Goal: Transaction & Acquisition: Purchase product/service

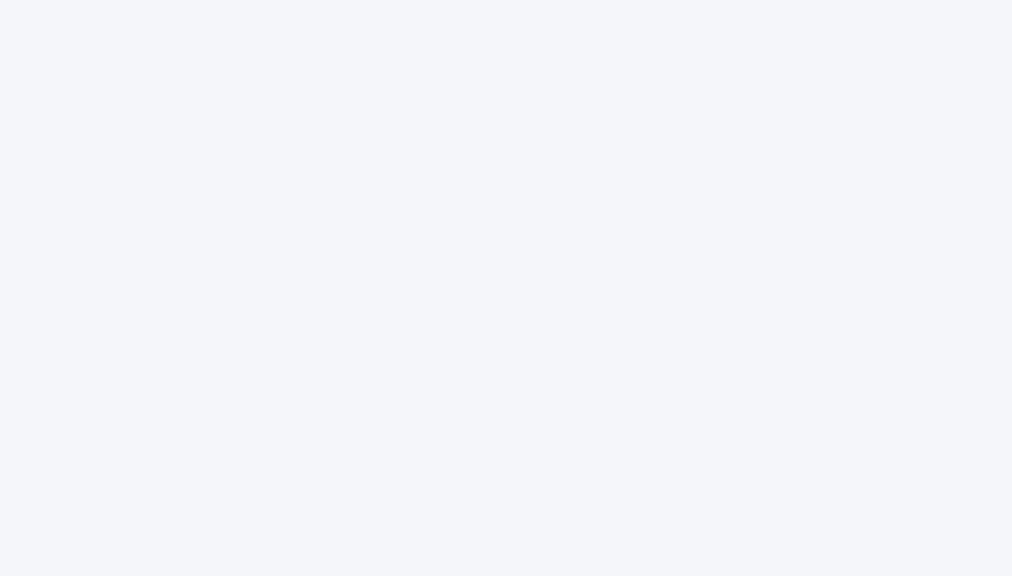
click at [827, 98] on div at bounding box center [506, 288] width 1012 height 576
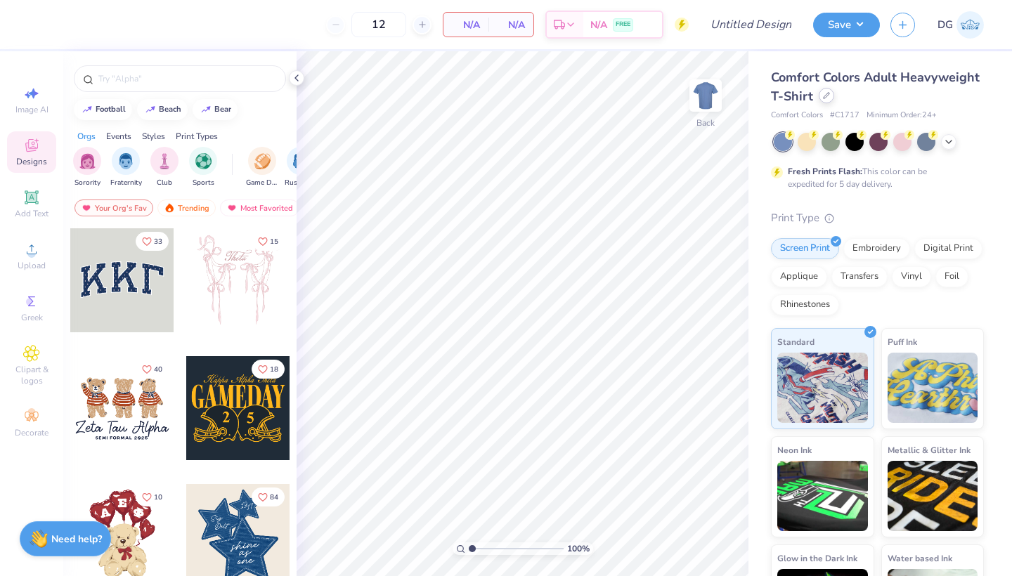
click at [824, 99] on div at bounding box center [825, 95] width 15 height 15
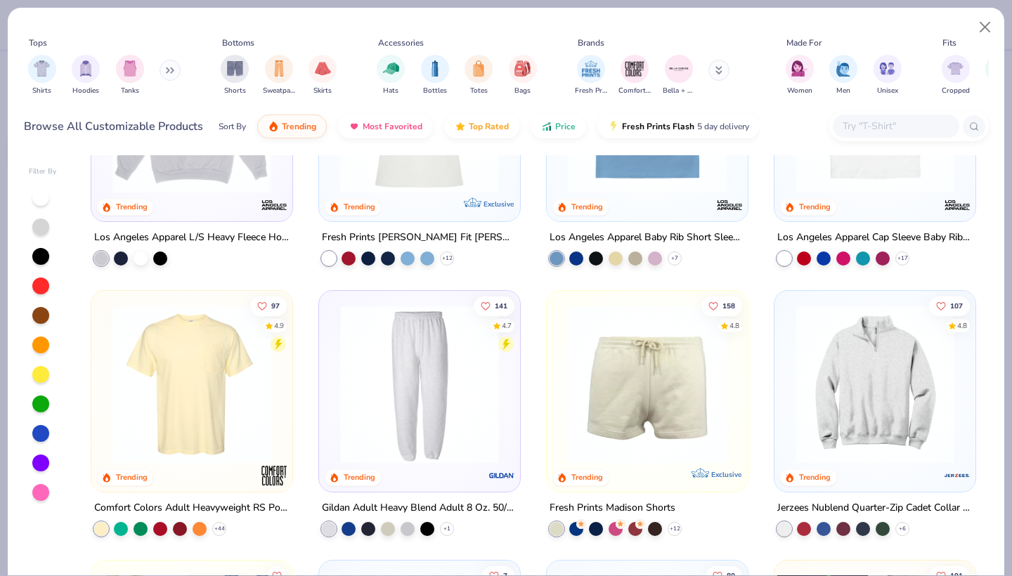
scroll to position [1495, 0]
click at [841, 77] on div "filter for Men" at bounding box center [843, 67] width 28 height 28
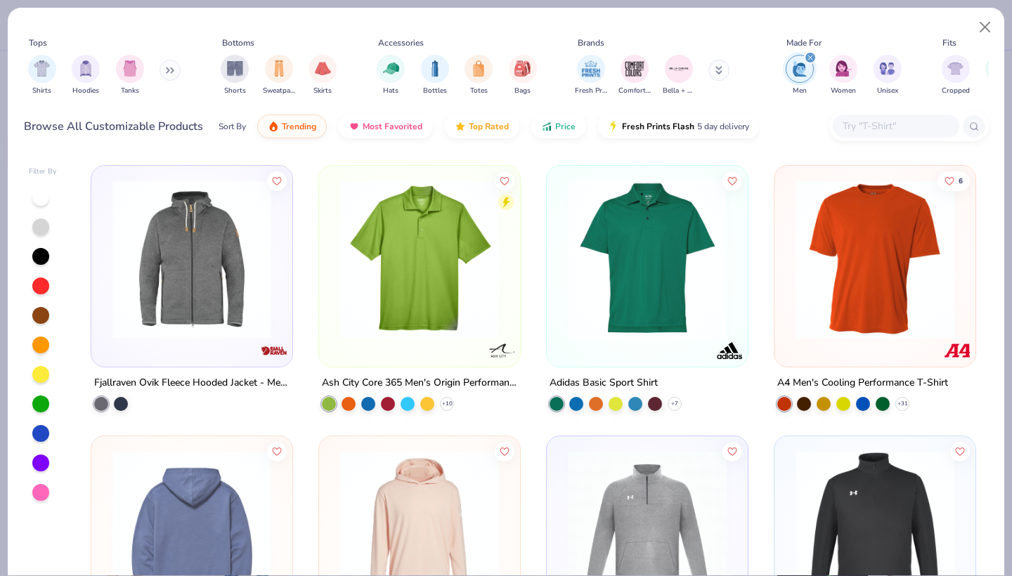
scroll to position [1356, 0]
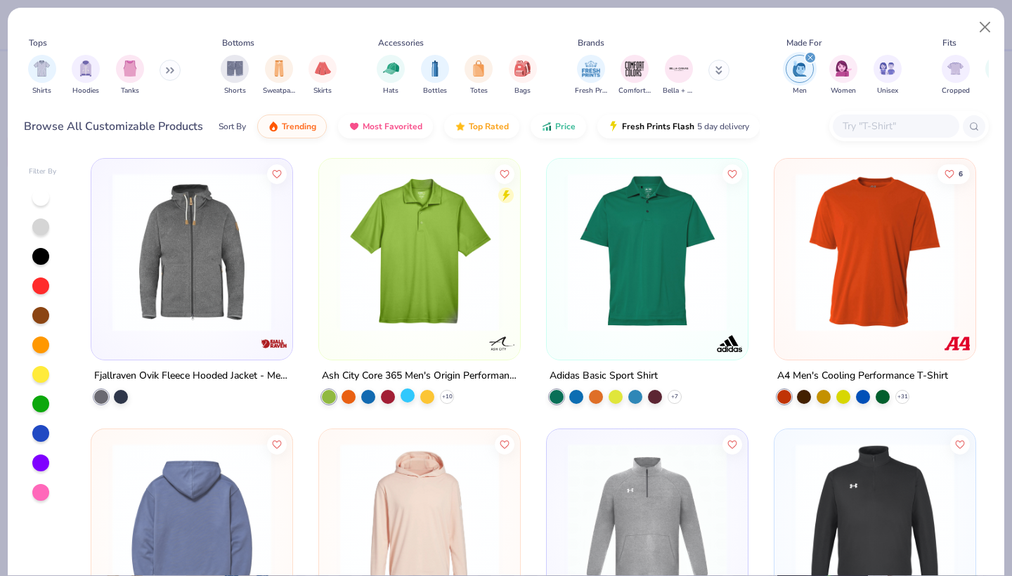
click at [405, 397] on div at bounding box center [407, 395] width 14 height 14
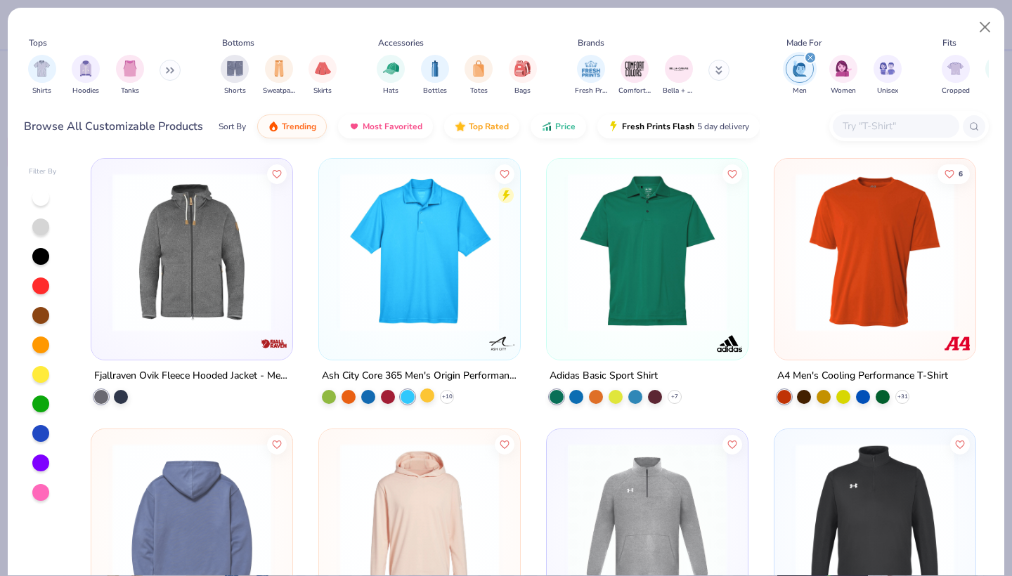
click at [433, 395] on div at bounding box center [427, 395] width 14 height 14
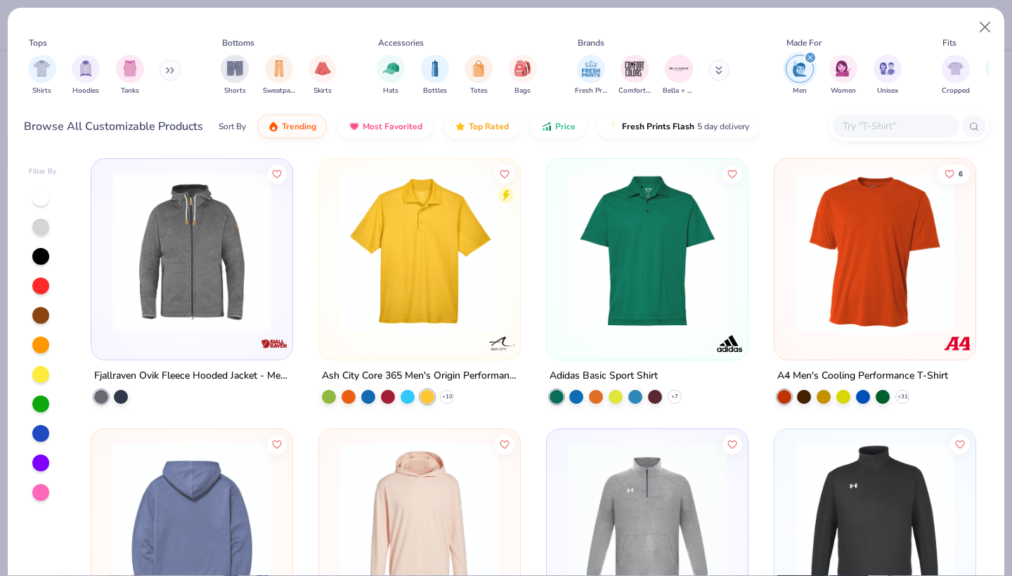
click at [433, 282] on img at bounding box center [419, 252] width 173 height 159
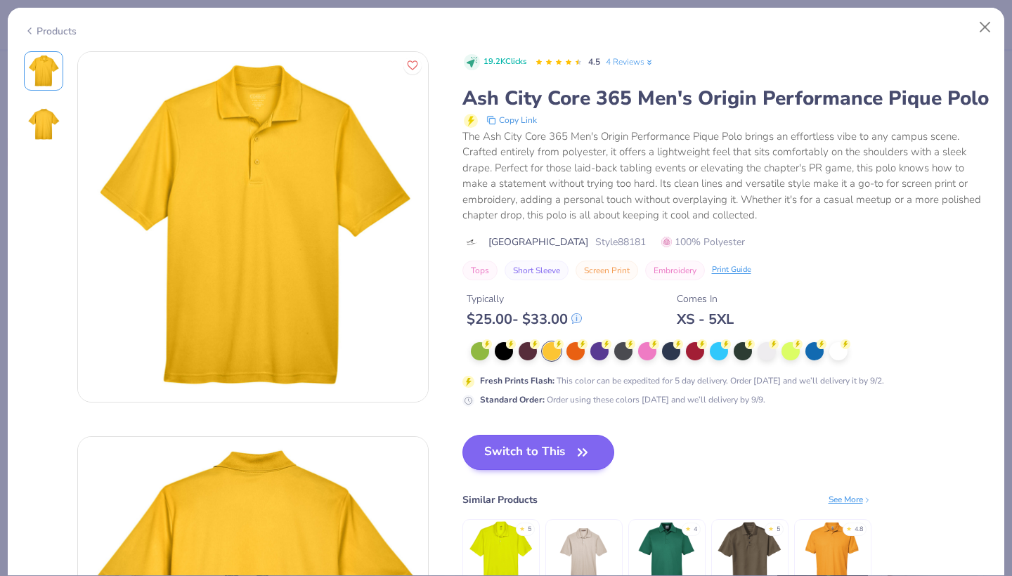
click at [548, 457] on button "Switch to This" at bounding box center [538, 452] width 152 height 35
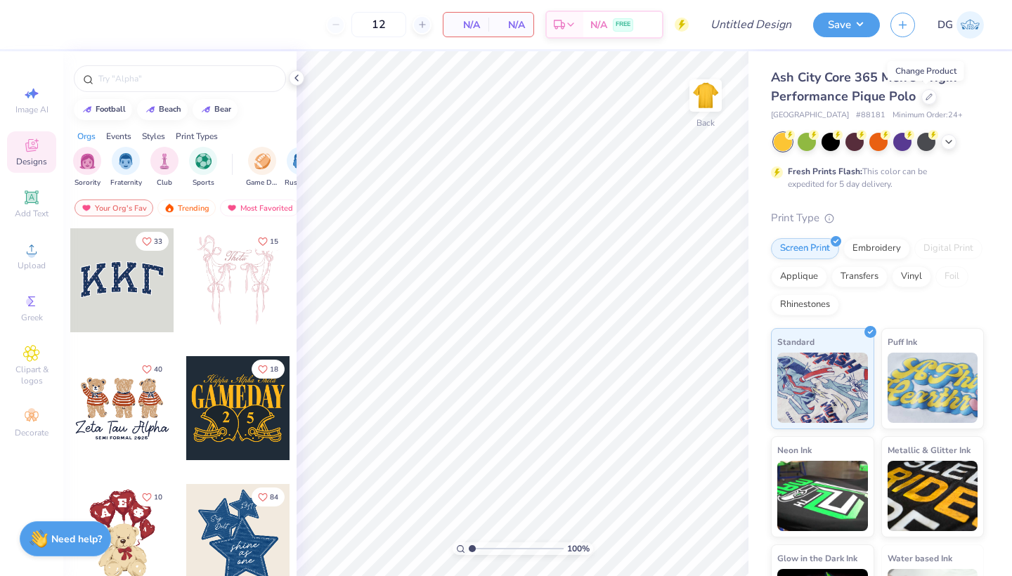
click at [335, 25] on div "12" at bounding box center [378, 24] width 105 height 25
click at [369, 27] on input "12" at bounding box center [378, 24] width 55 height 25
click at [334, 29] on div "12" at bounding box center [378, 24] width 105 height 25
click at [948, 143] on icon at bounding box center [948, 140] width 11 height 11
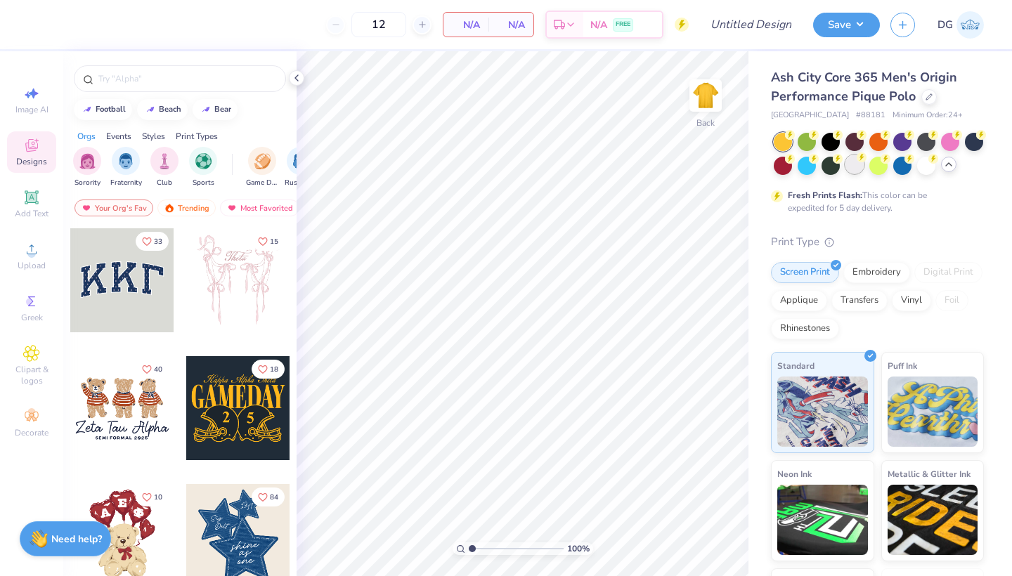
click at [853, 166] on div at bounding box center [854, 164] width 18 height 18
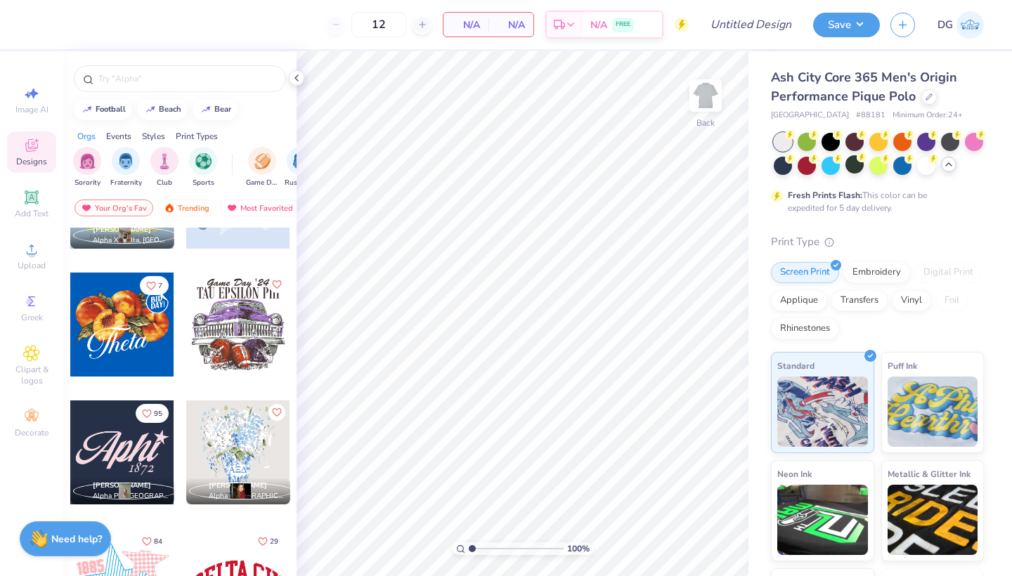
scroll to position [982, 0]
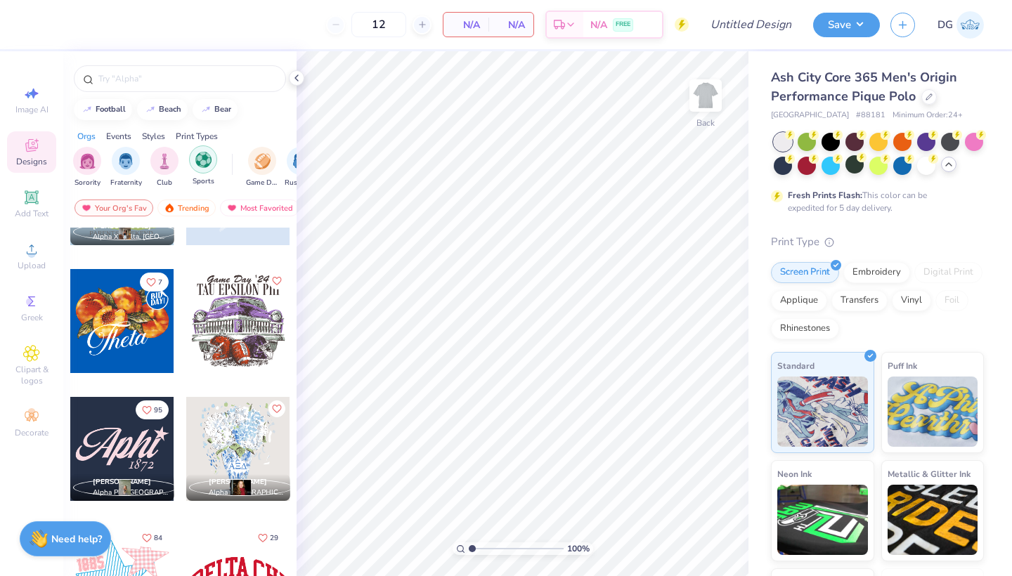
click at [201, 164] on img "filter for Sports" at bounding box center [203, 160] width 16 height 16
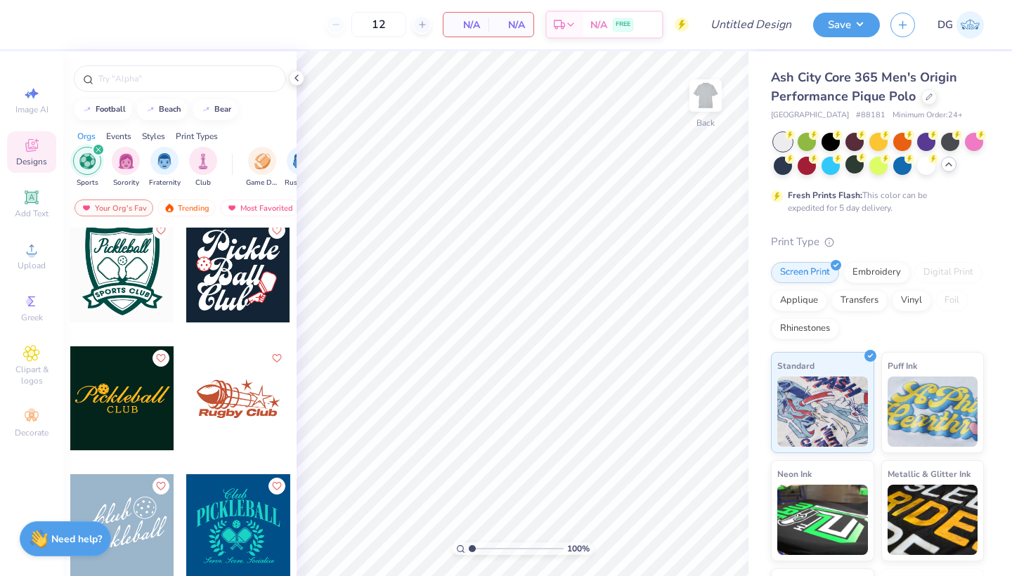
scroll to position [1527, 0]
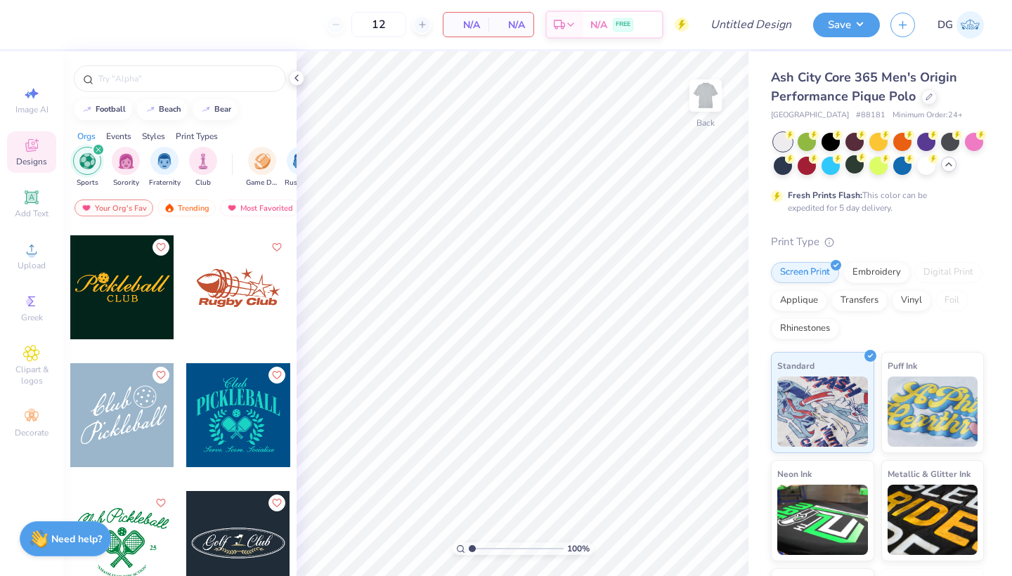
click at [235, 285] on div at bounding box center [238, 287] width 104 height 104
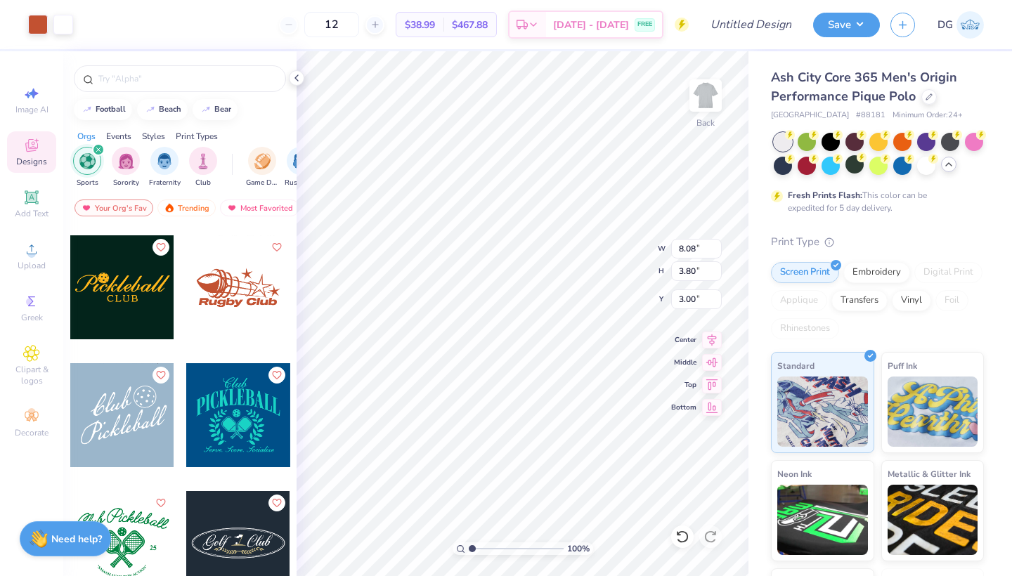
type input "3.54"
type input "1.66"
type input "2.17"
type input "1.75"
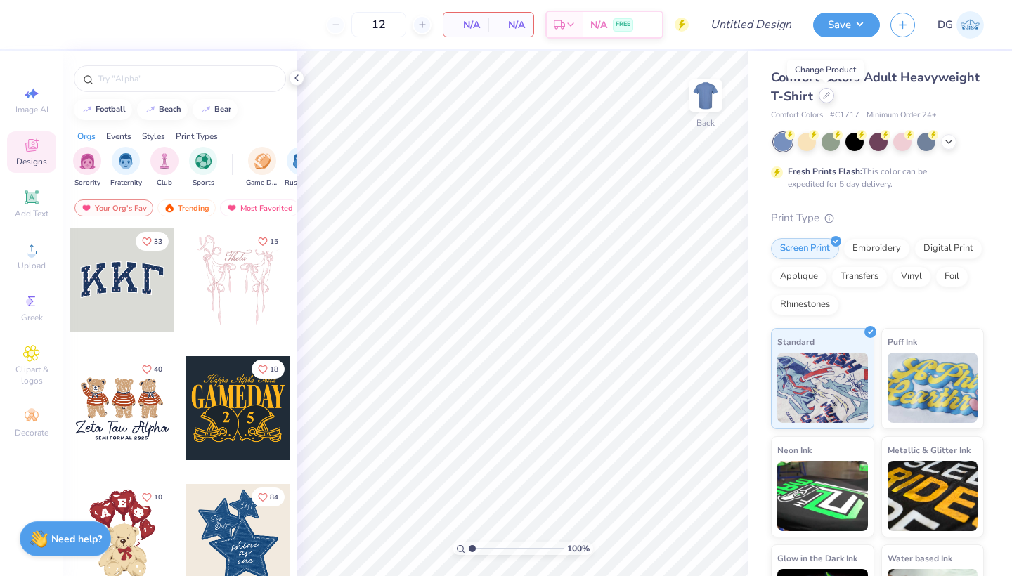
click at [821, 96] on div at bounding box center [825, 95] width 15 height 15
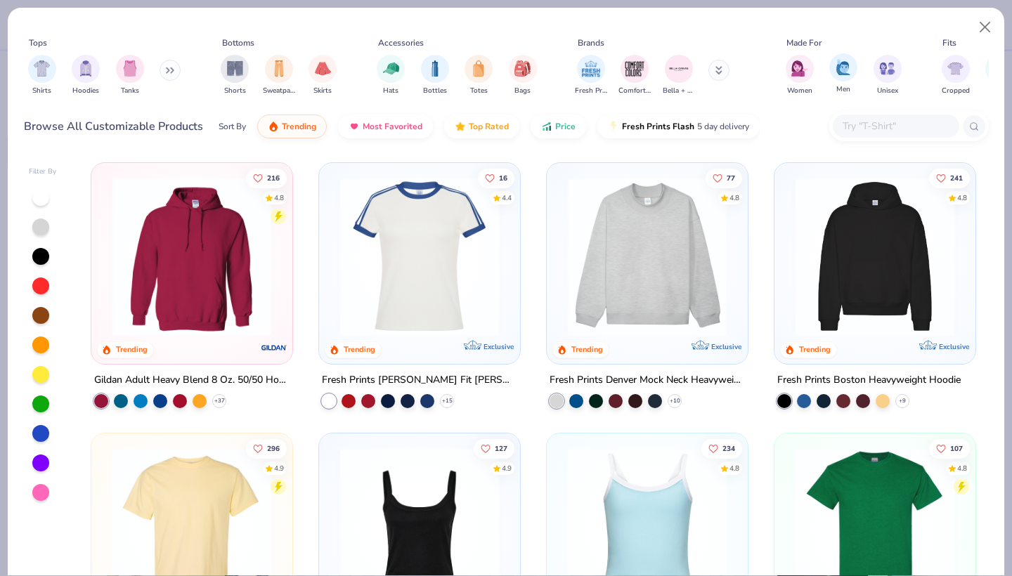
click at [855, 77] on div "Men" at bounding box center [843, 73] width 28 height 41
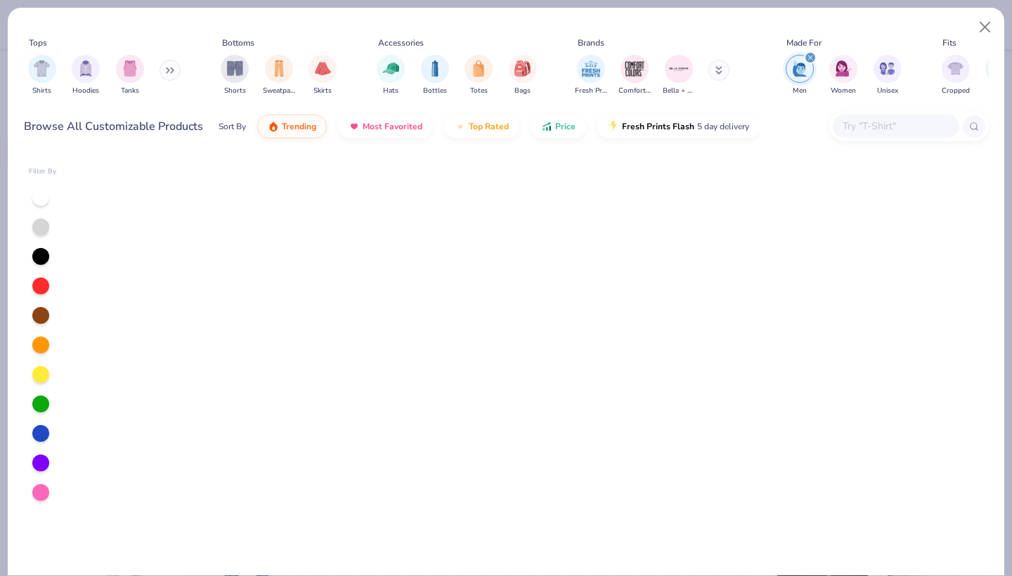
scroll to position [274, 0]
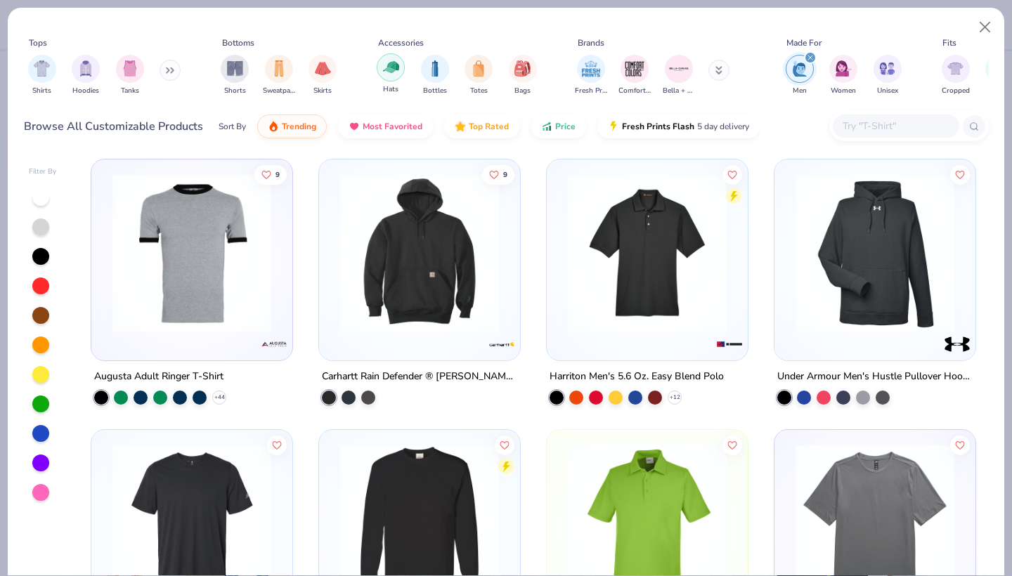
click at [404, 72] on div "filter for Hats" at bounding box center [391, 67] width 28 height 28
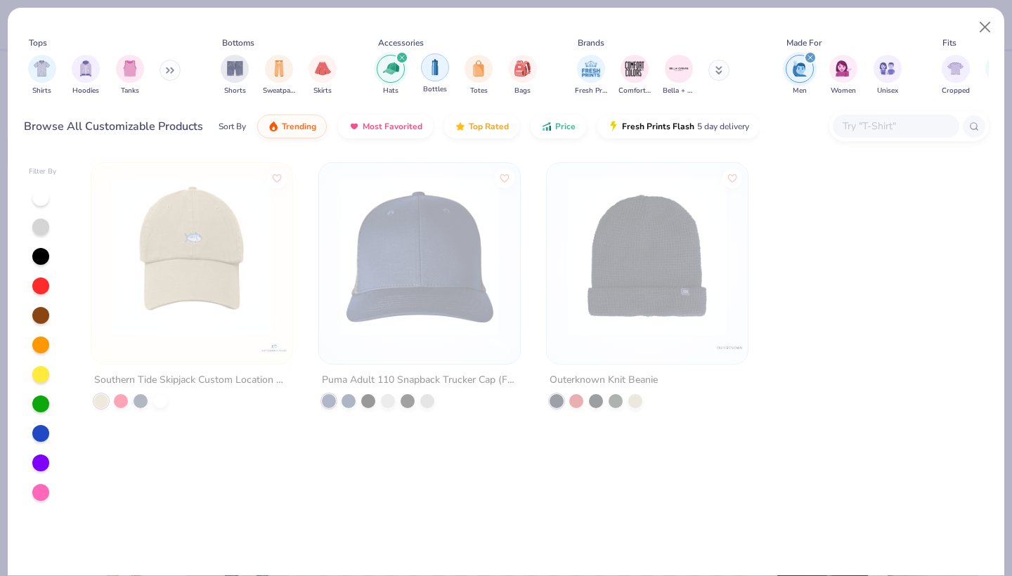
click at [439, 73] on img "filter for Bottles" at bounding box center [434, 67] width 15 height 16
click at [485, 77] on div "filter for Totes" at bounding box center [478, 67] width 28 height 28
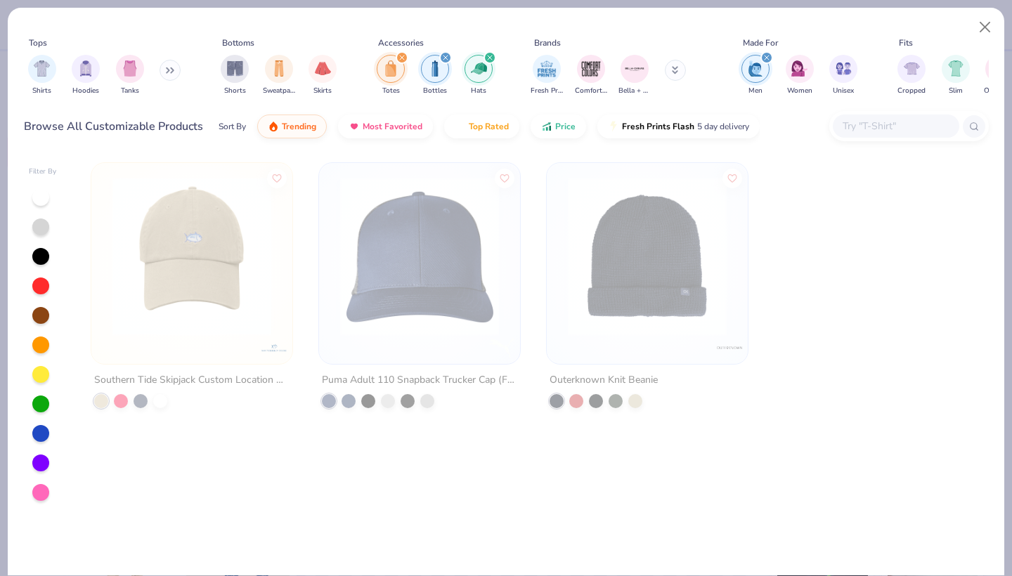
click at [479, 63] on img "filter for Hats" at bounding box center [479, 68] width 16 height 16
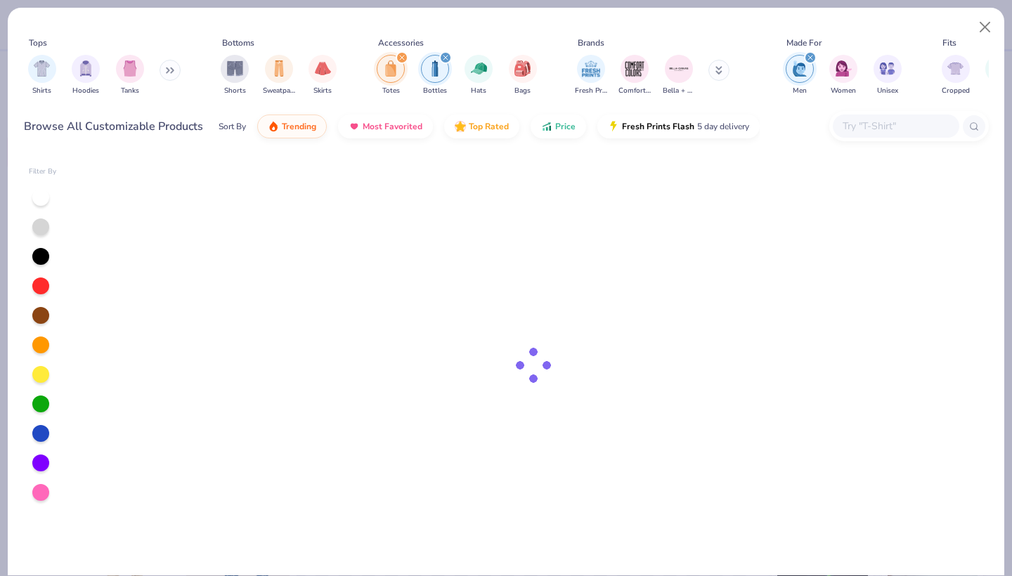
click at [439, 62] on img "filter for Bottles" at bounding box center [434, 68] width 15 height 16
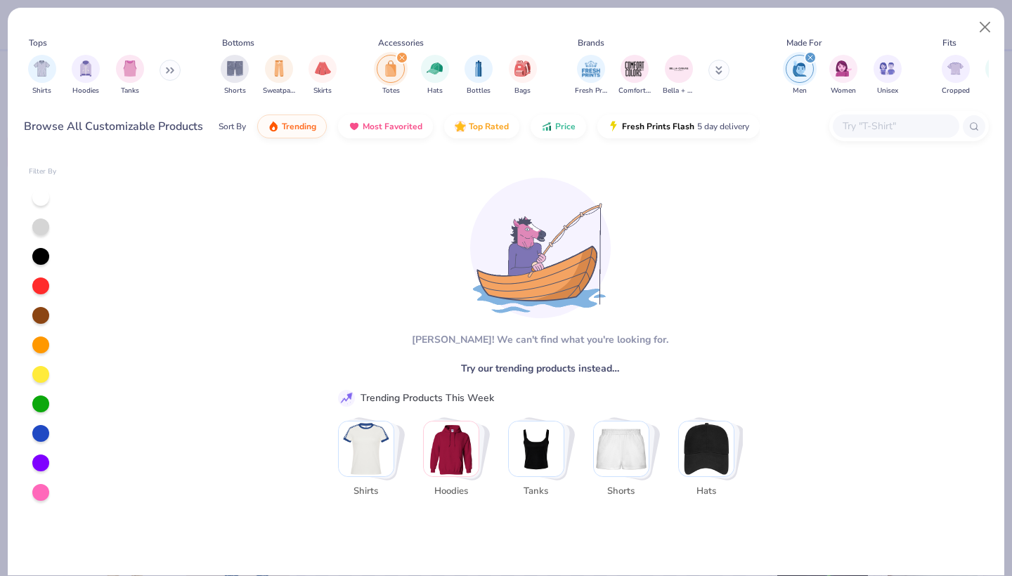
click at [393, 63] on img "filter for Totes" at bounding box center [390, 68] width 15 height 16
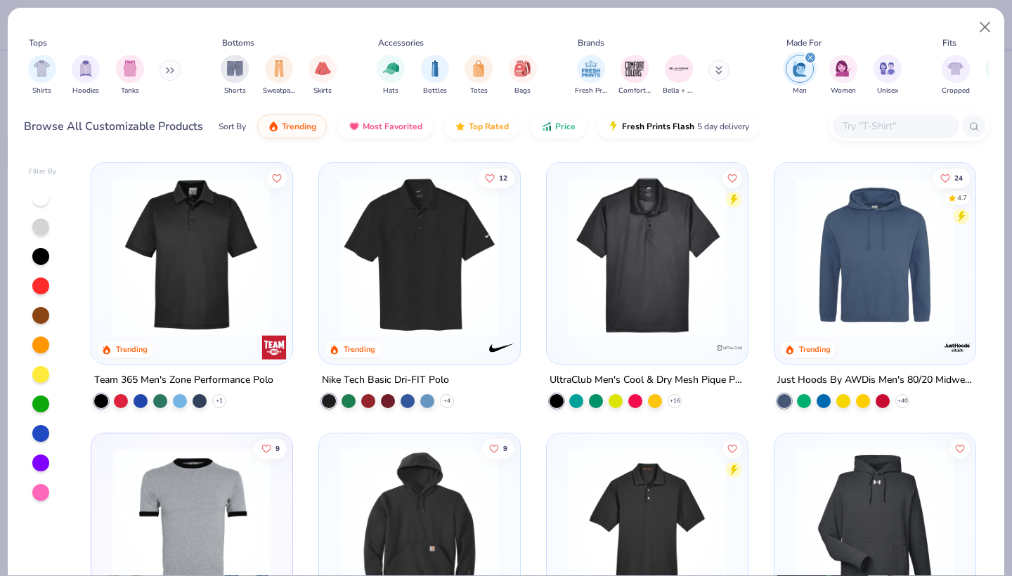
click at [805, 65] on img "filter for Men" at bounding box center [799, 68] width 15 height 16
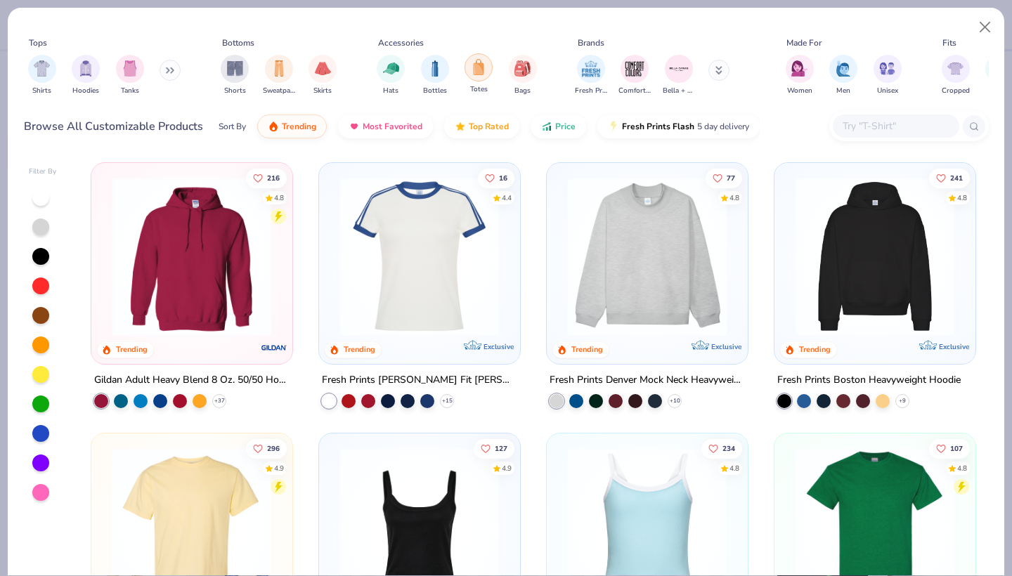
click at [483, 72] on img "filter for Totes" at bounding box center [478, 67] width 15 height 16
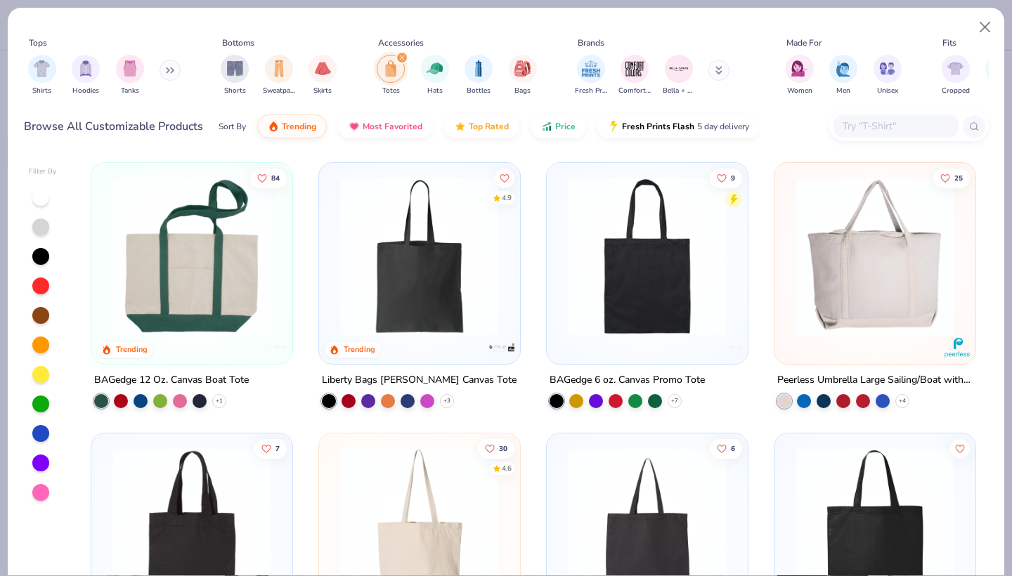
click at [410, 70] on div "Totes Hats Bottles Bags" at bounding box center [456, 75] width 169 height 52
click at [403, 69] on div "filter for Totes" at bounding box center [391, 69] width 28 height 28
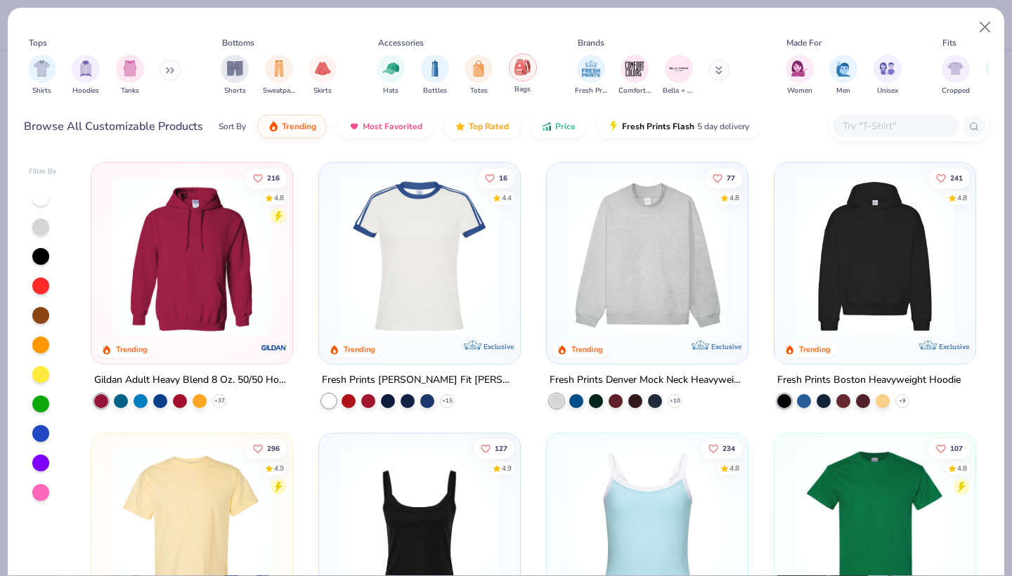
click at [512, 72] on div "filter for Bags" at bounding box center [523, 67] width 28 height 28
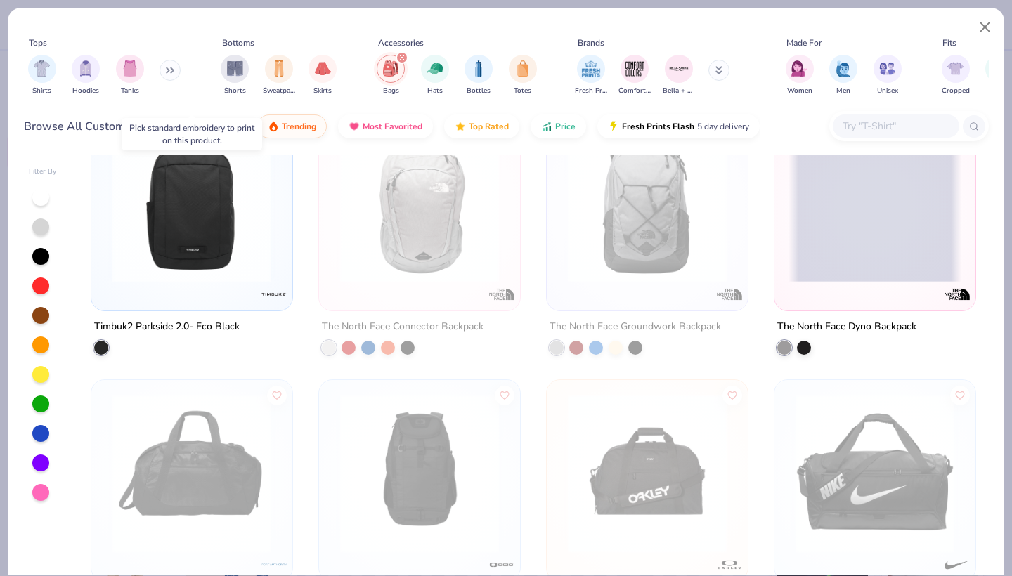
scroll to position [1146, 0]
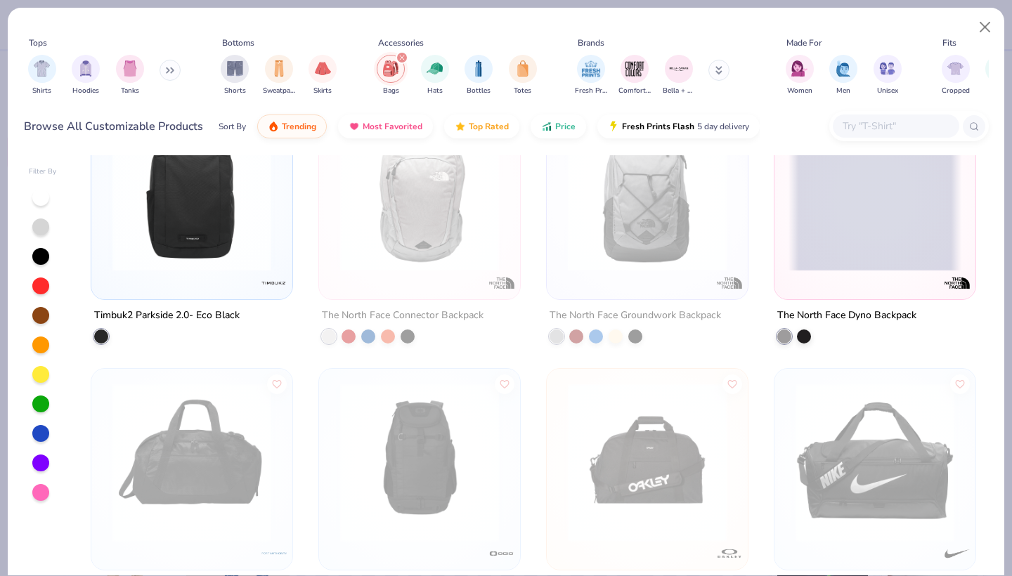
click at [395, 70] on img "filter for Bags" at bounding box center [390, 68] width 15 height 16
